Goal: Navigation & Orientation: Find specific page/section

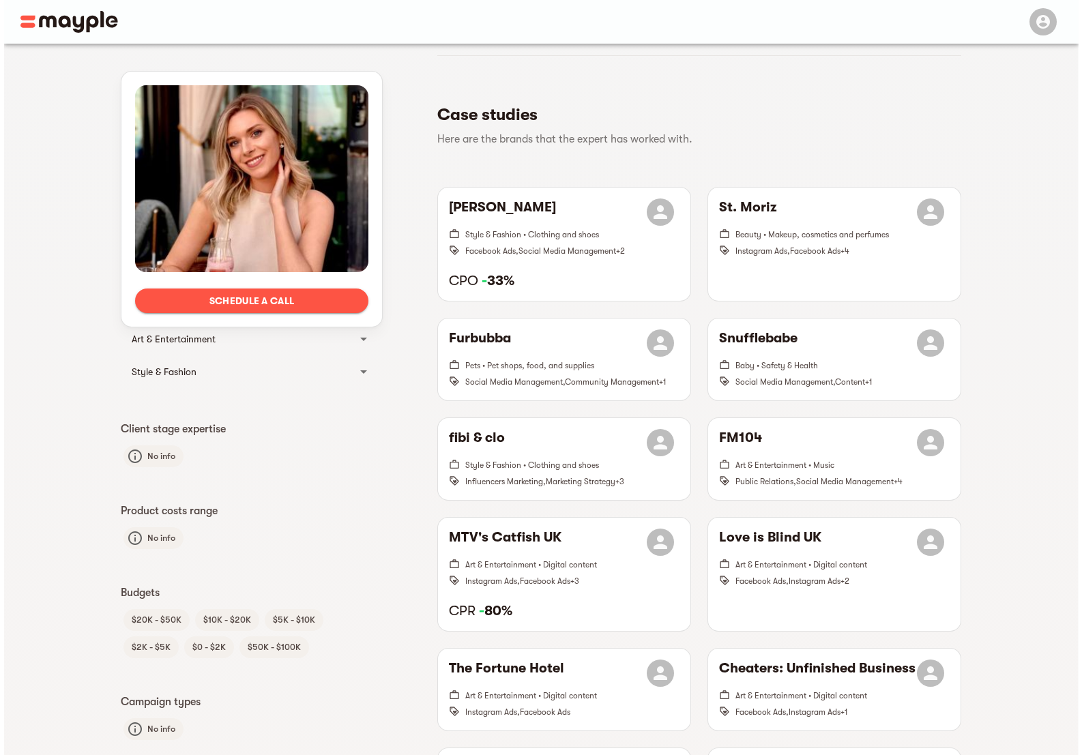
scroll to position [143, 0]
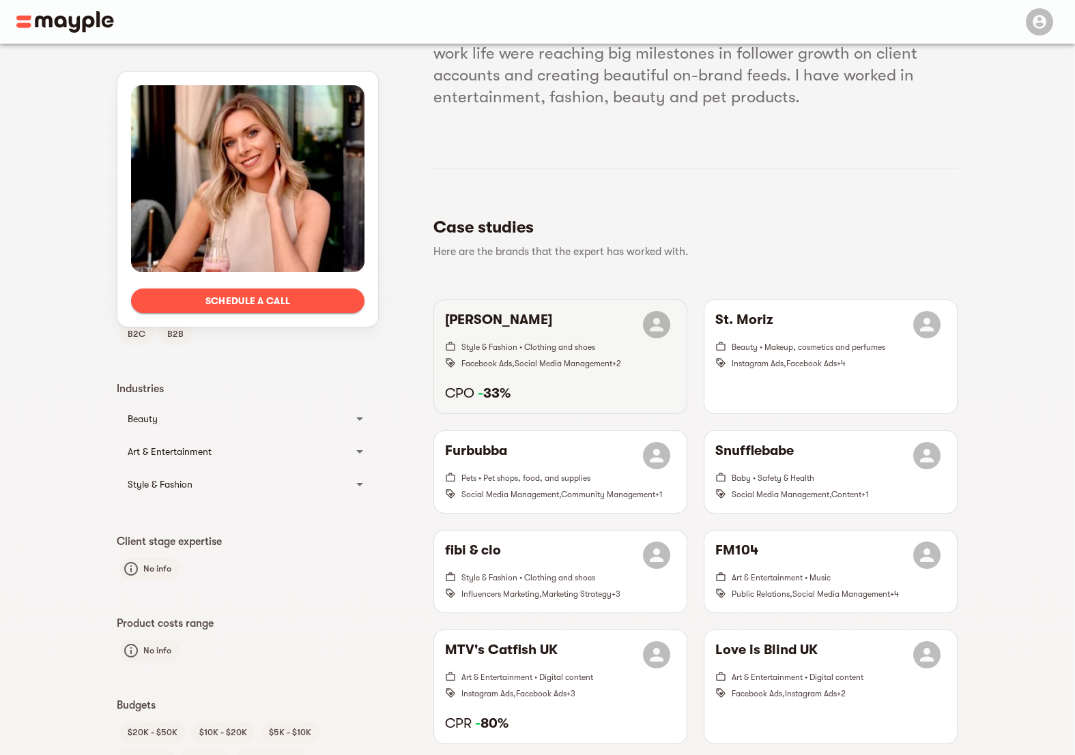
click at [493, 323] on h6 "Deichmann" at bounding box center [498, 324] width 107 height 27
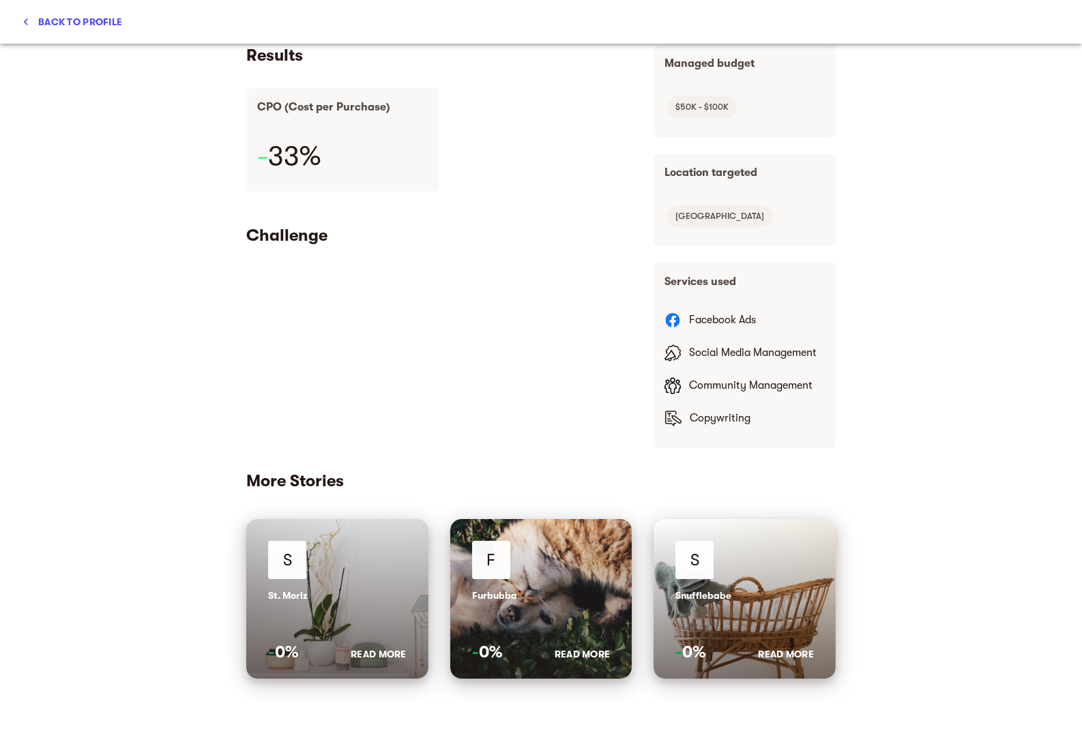
scroll to position [0, 0]
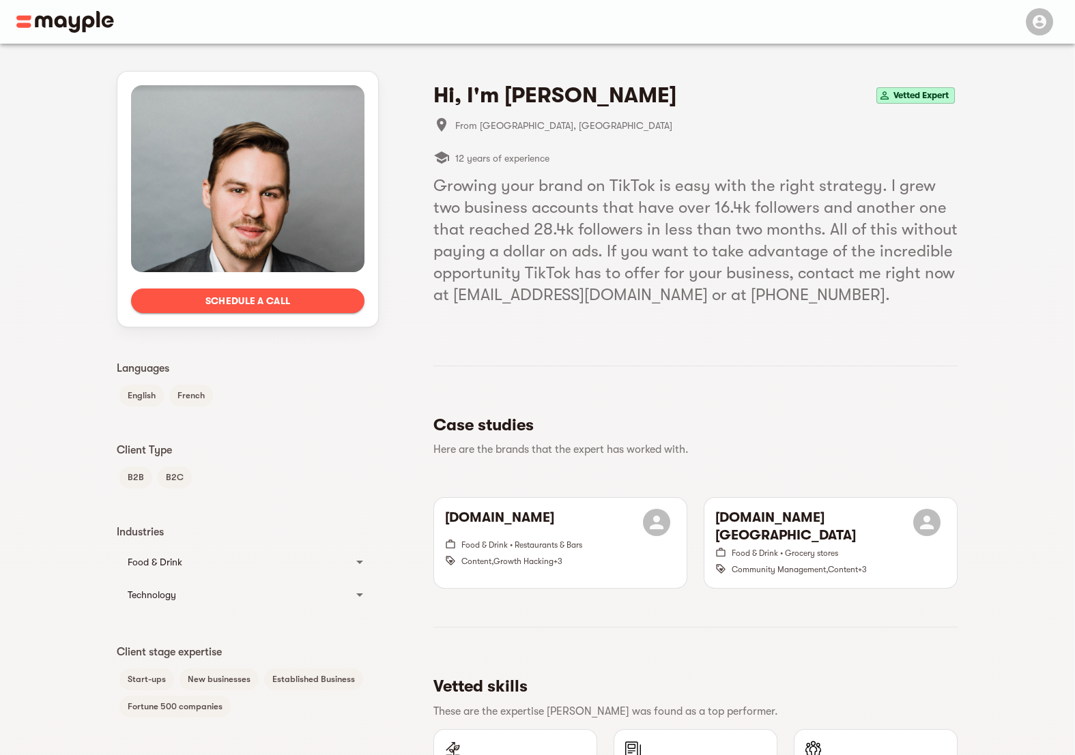
click at [87, 22] on img at bounding box center [65, 22] width 98 height 22
click at [84, 23] on img at bounding box center [65, 22] width 98 height 22
click at [74, 23] on img at bounding box center [65, 22] width 98 height 22
